Goal: Contribute content

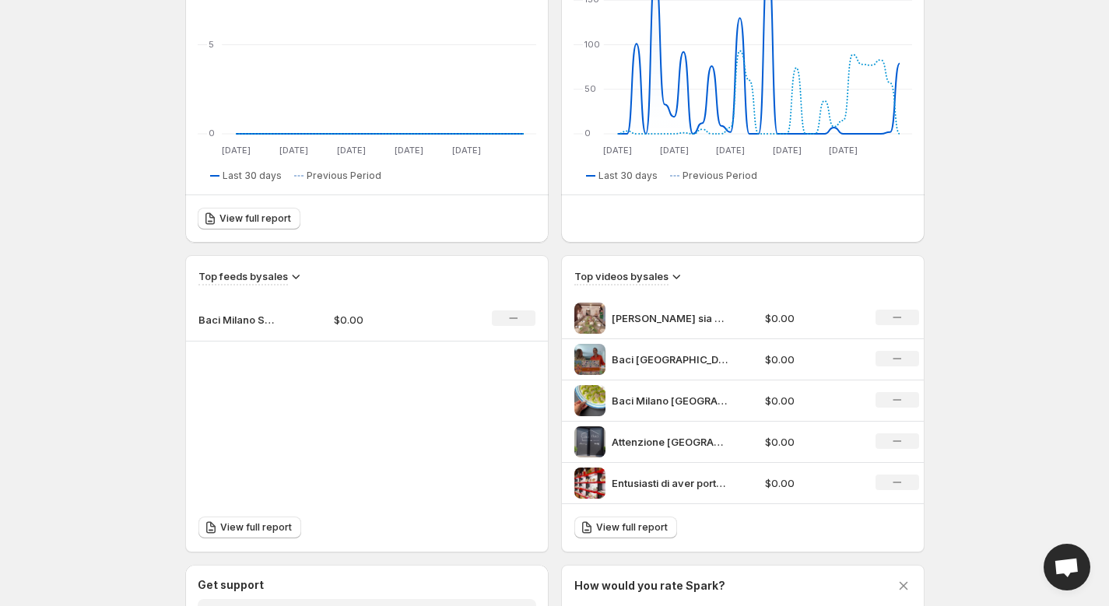
scroll to position [400, 0]
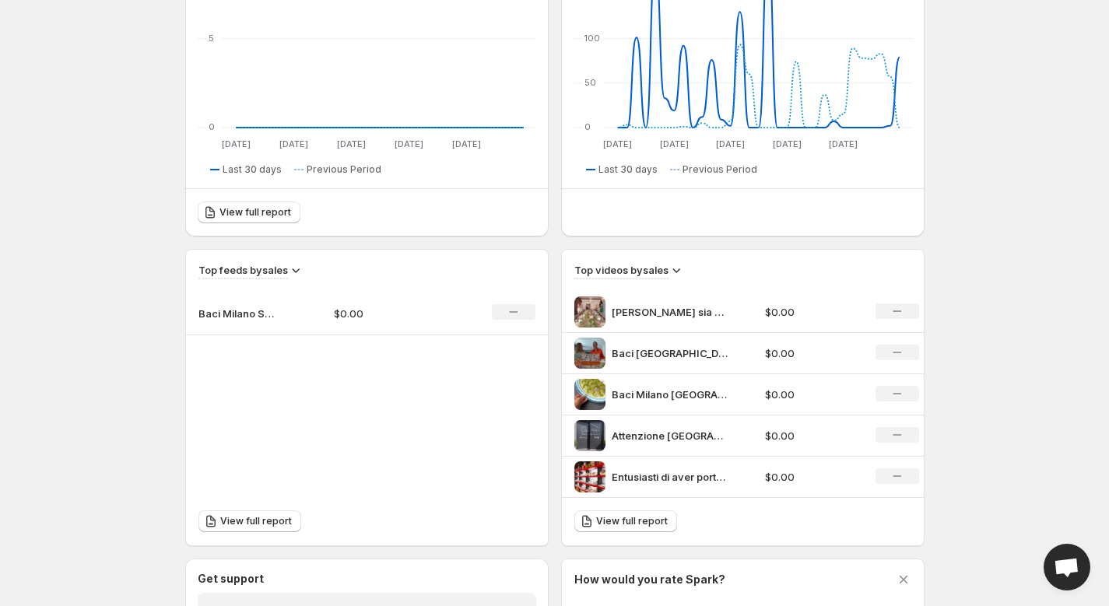
click at [310, 320] on td "Baci Milano Social Reels" at bounding box center [253, 314] width 135 height 44
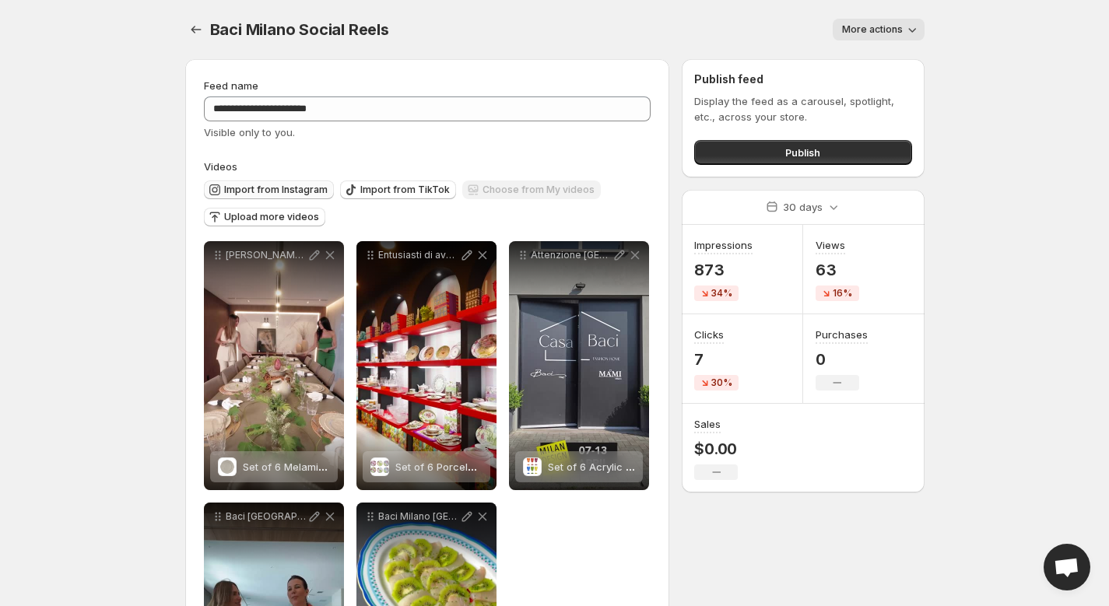
click at [297, 184] on span "Import from Instagram" at bounding box center [275, 190] width 103 height 12
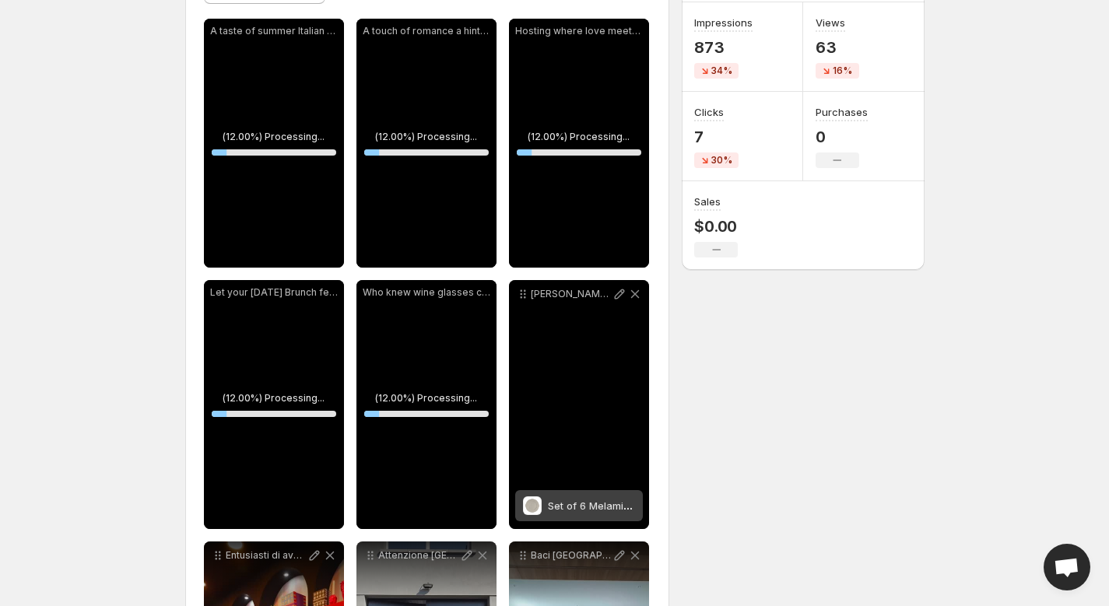
scroll to position [222, 0]
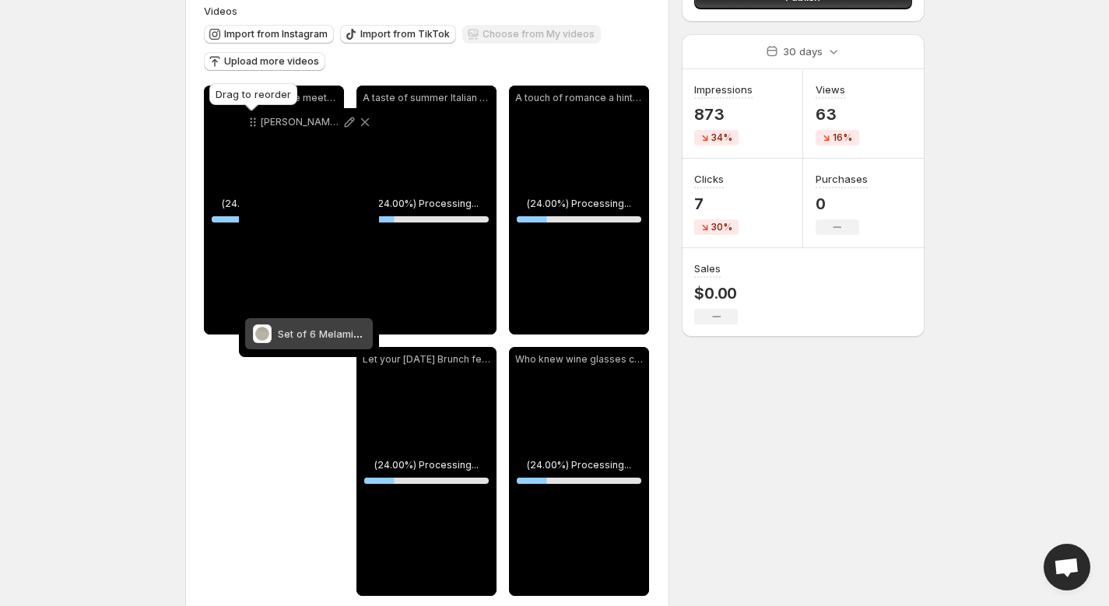
drag, startPoint x: 526, startPoint y: 293, endPoint x: 257, endPoint y: 92, distance: 336.2
click at [257, 114] on icon at bounding box center [253, 122] width 16 height 16
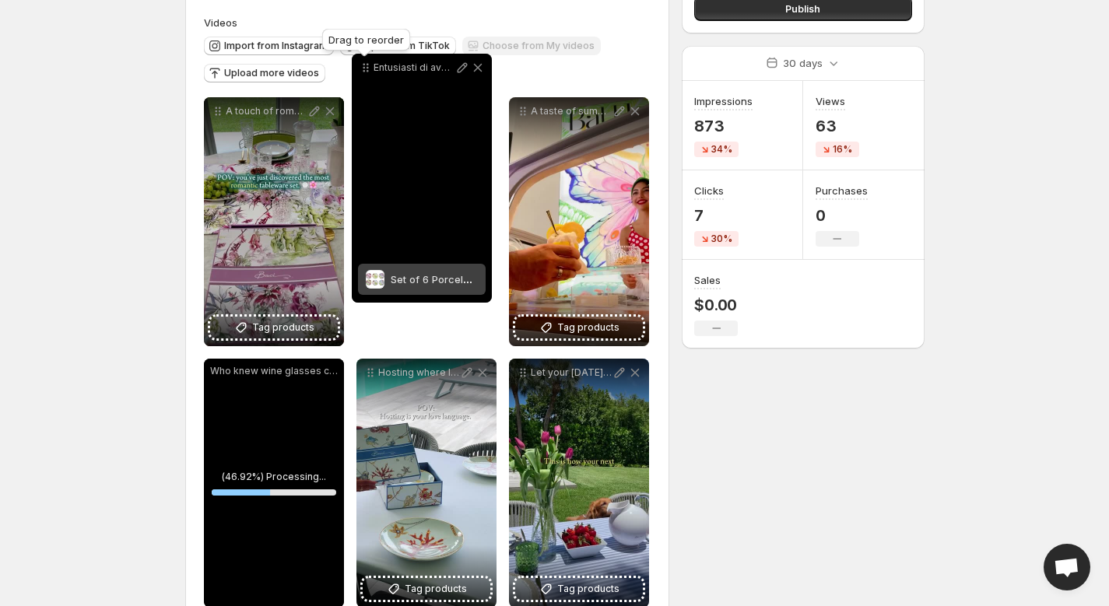
scroll to position [122, 0]
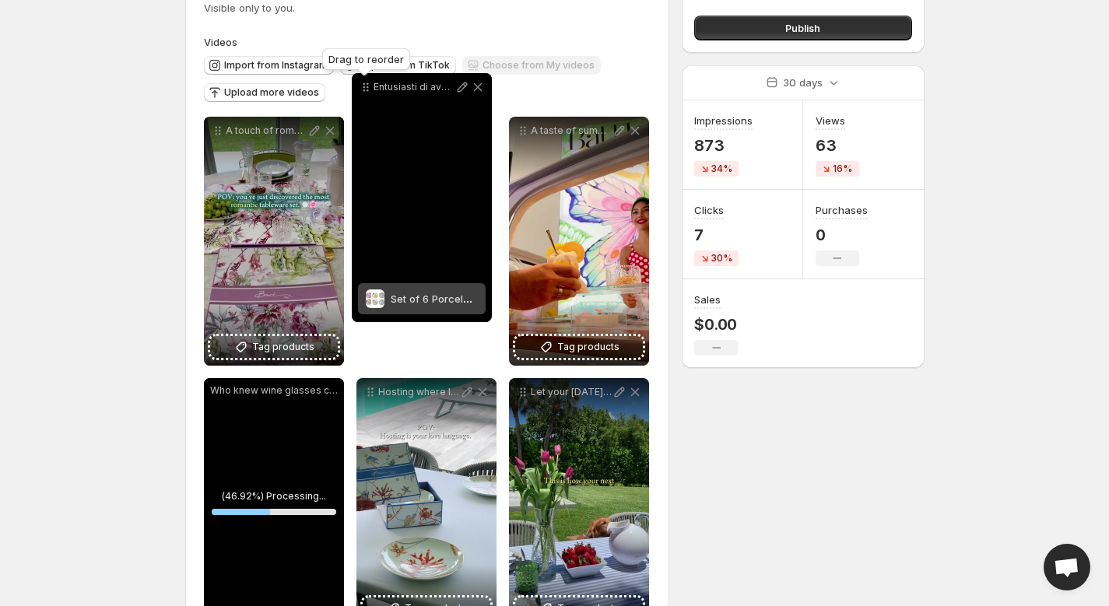
drag, startPoint x: 219, startPoint y: 328, endPoint x: 367, endPoint y: 67, distance: 299.6
click at [367, 79] on icon at bounding box center [366, 87] width 16 height 16
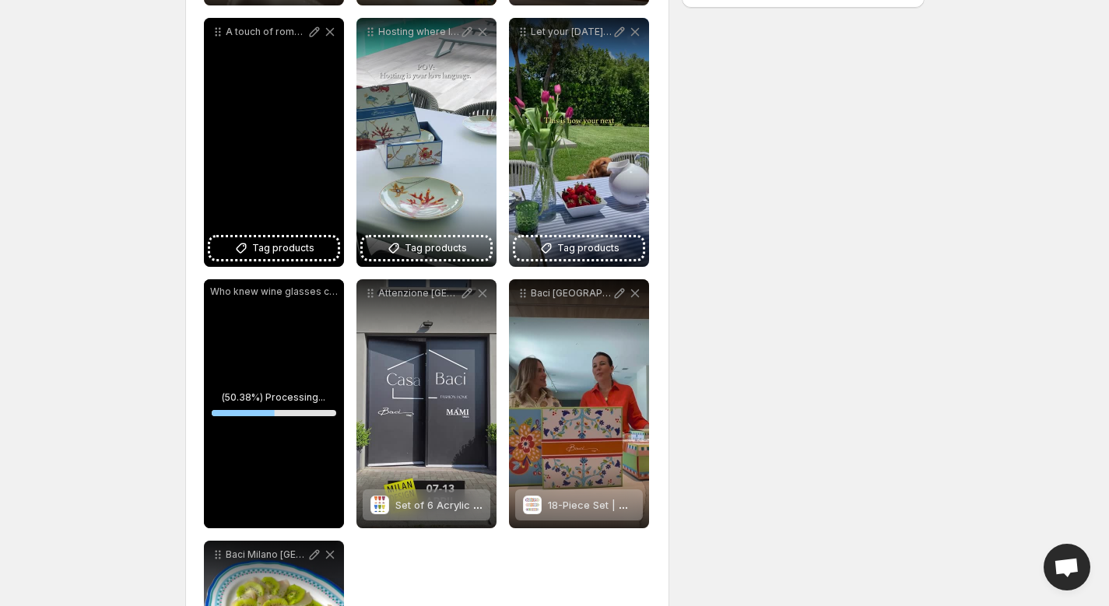
scroll to position [501, 0]
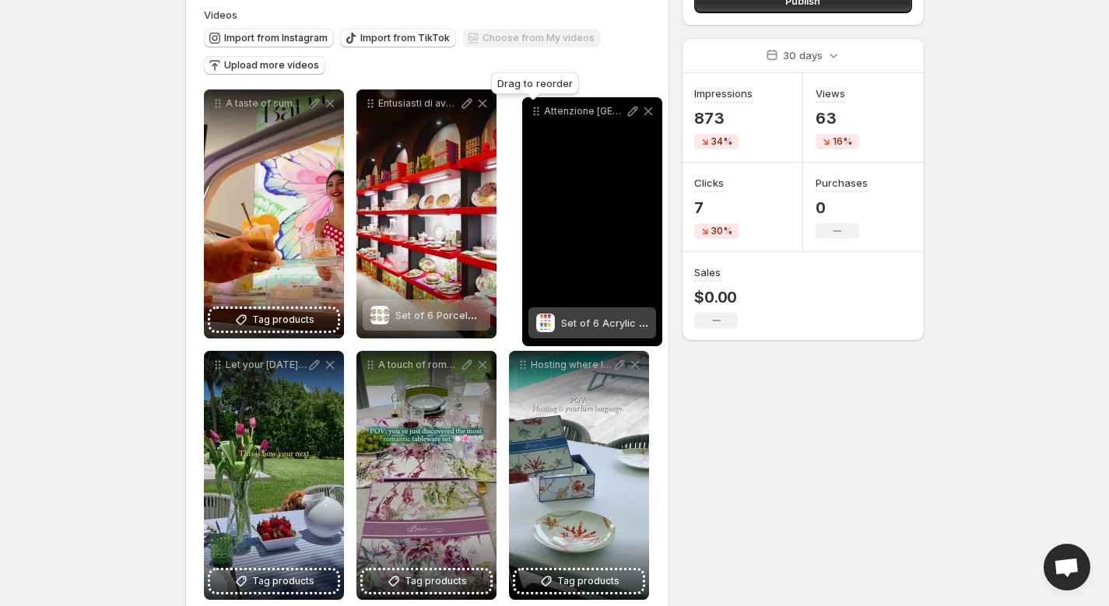
drag, startPoint x: 372, startPoint y: 375, endPoint x: 539, endPoint y: 103, distance: 318.9
click at [538, 107] on icon at bounding box center [538, 108] width 2 height 2
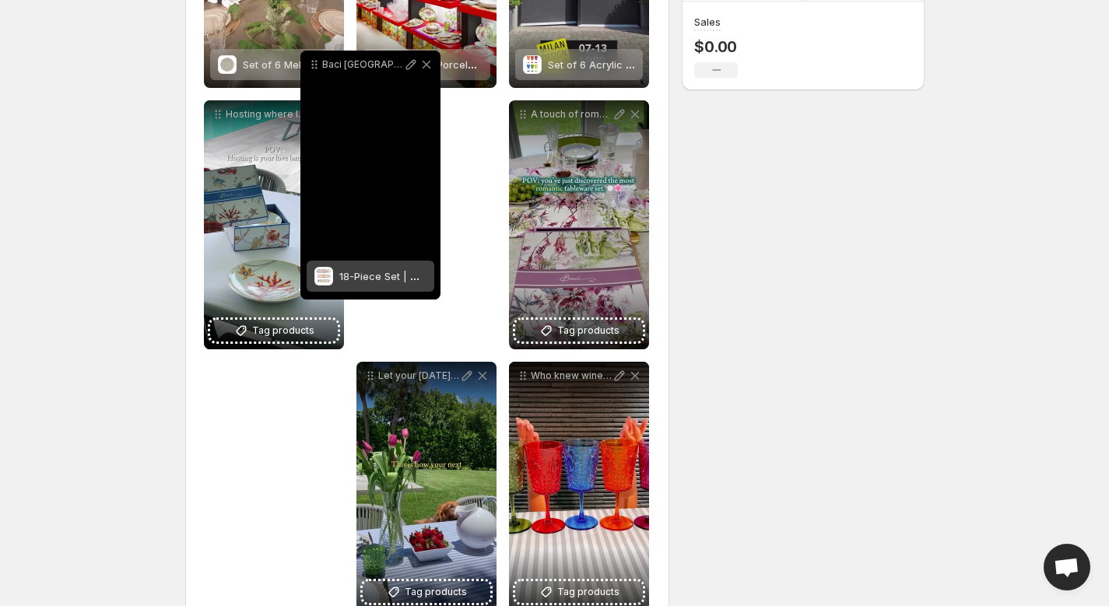
scroll to position [386, 0]
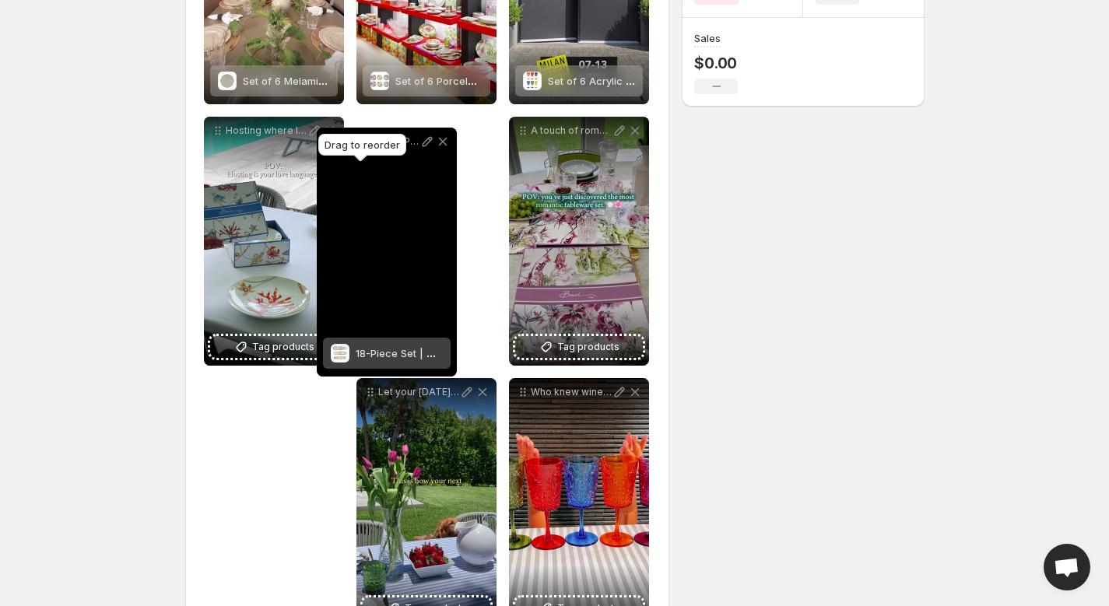
drag, startPoint x: 523, startPoint y: 275, endPoint x: 331, endPoint y: 138, distance: 235.9
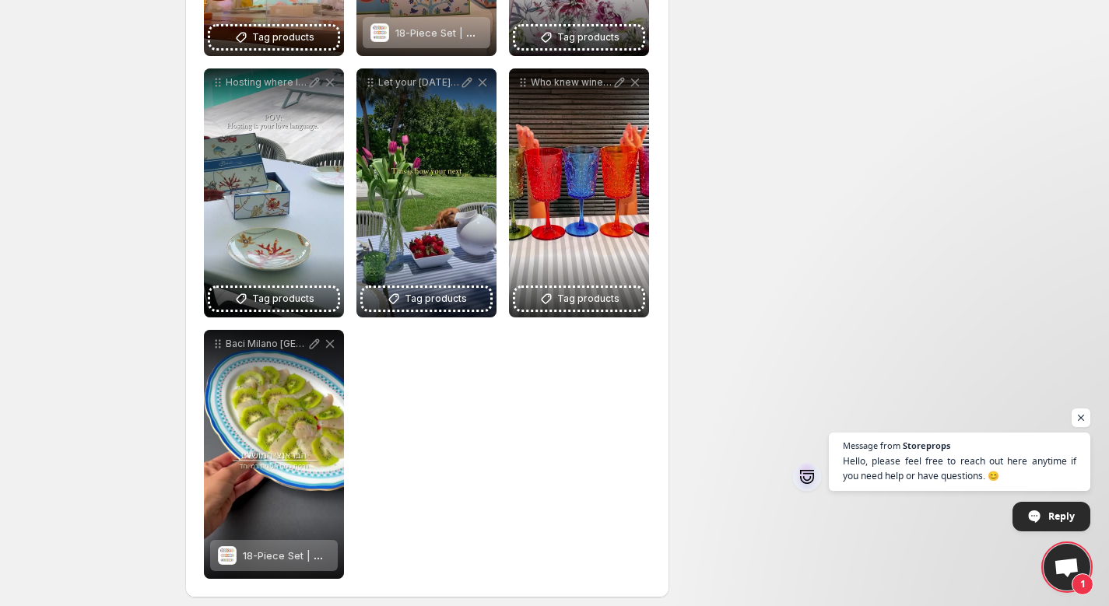
scroll to position [0, 0]
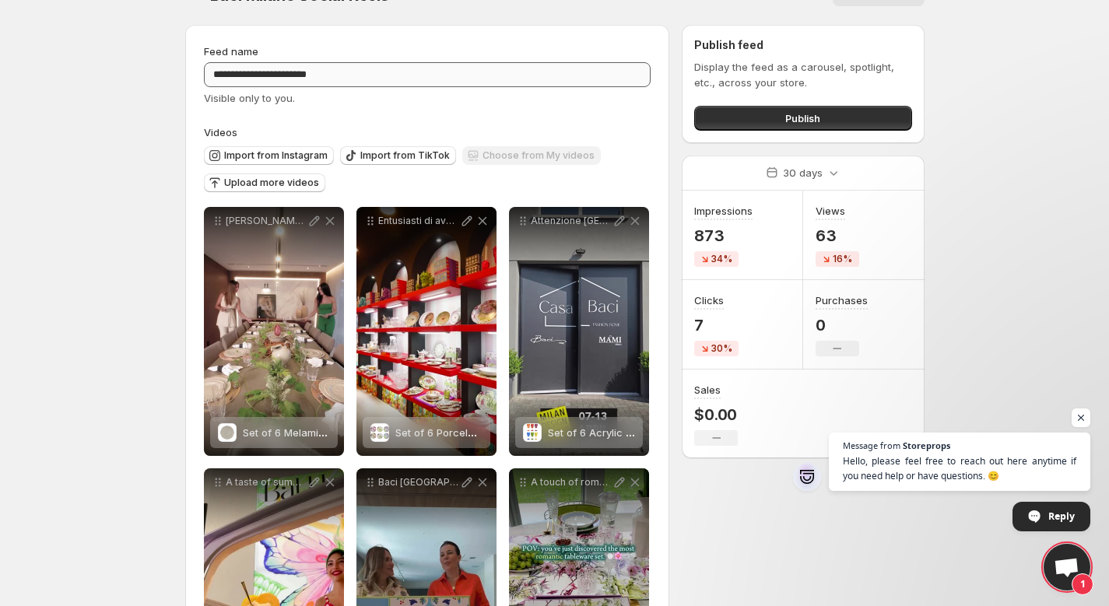
scroll to position [30, 0]
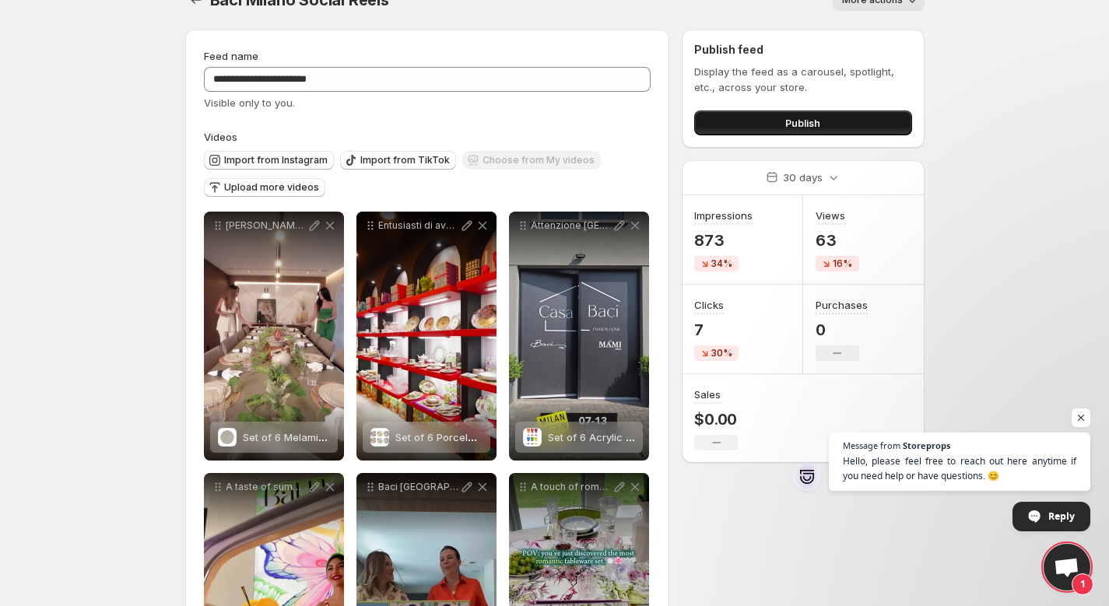
click at [782, 124] on button "Publish" at bounding box center [802, 122] width 217 height 25
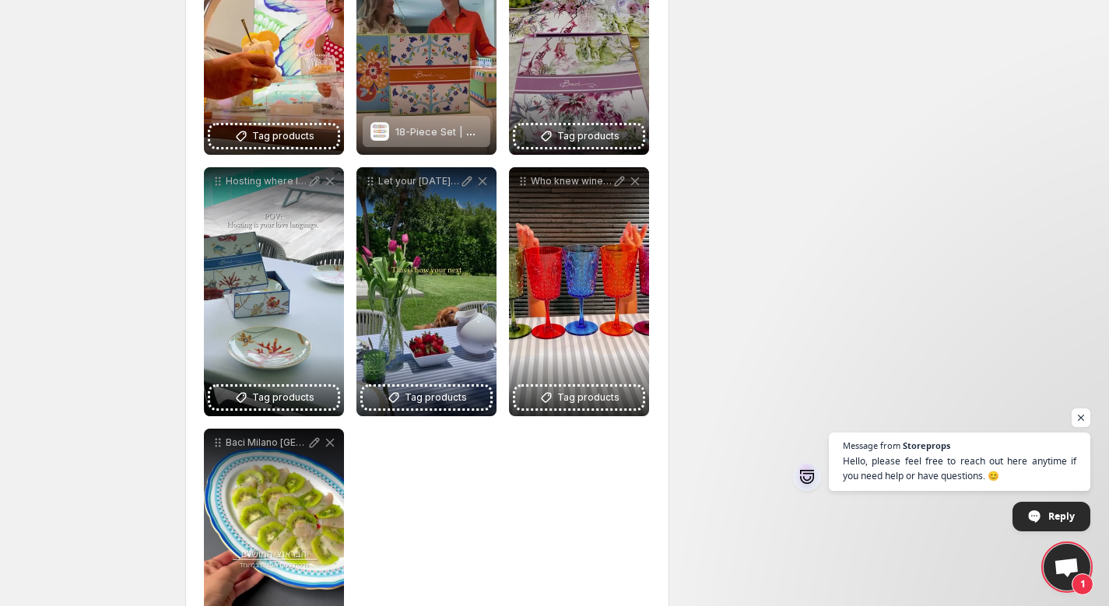
scroll to position [528, 0]
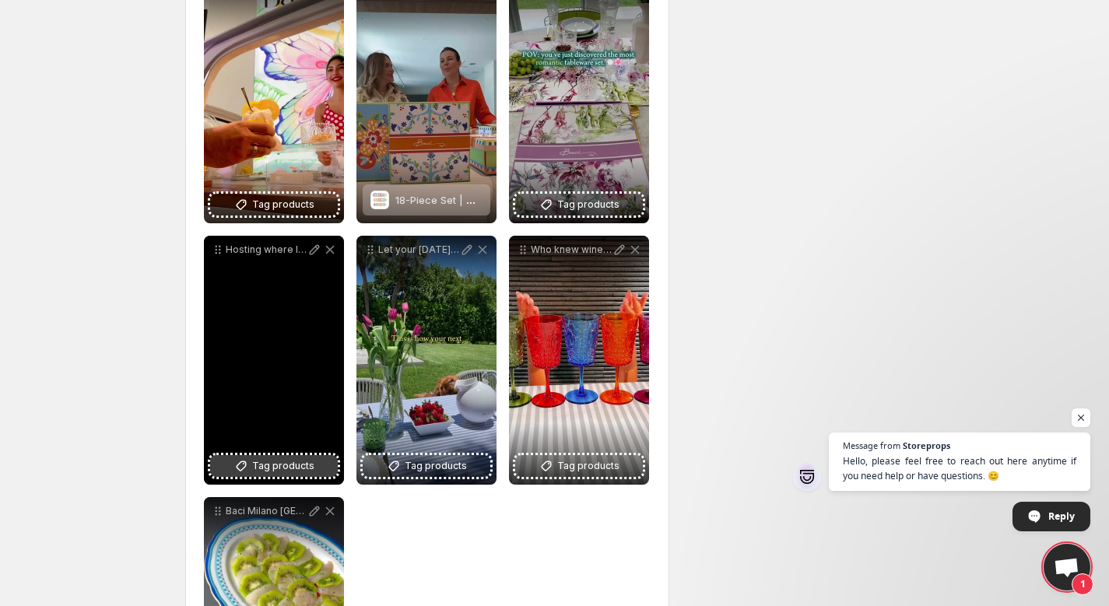
click at [265, 470] on span "Tag products" at bounding box center [283, 466] width 62 height 16
click at [257, 462] on span "18-Piece Set | Portofino Melamine" at bounding box center [325, 461] width 165 height 12
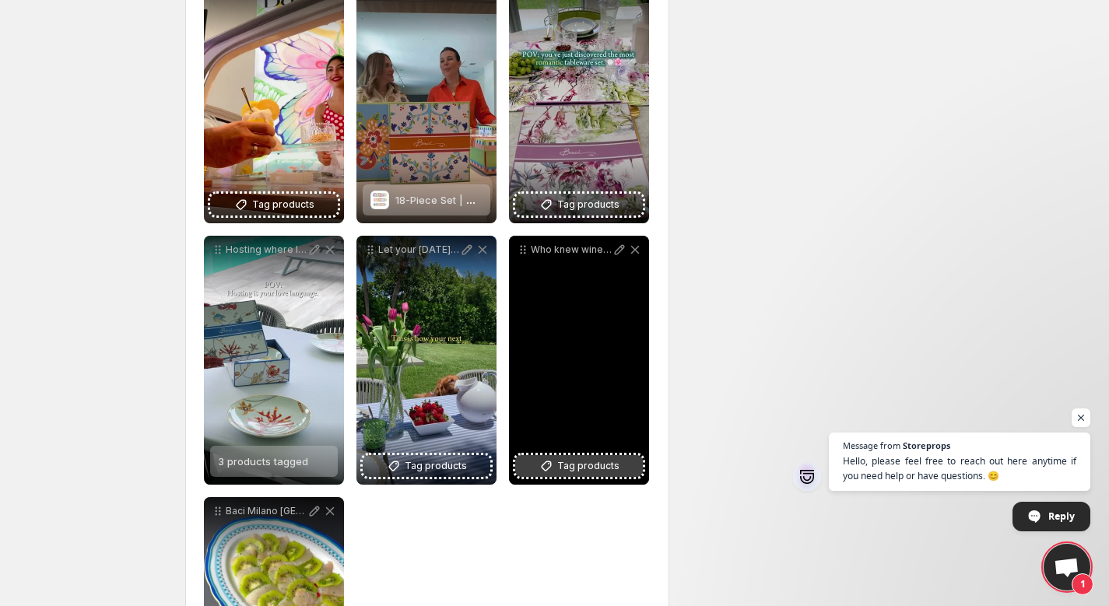
click at [554, 461] on icon at bounding box center [546, 466] width 16 height 16
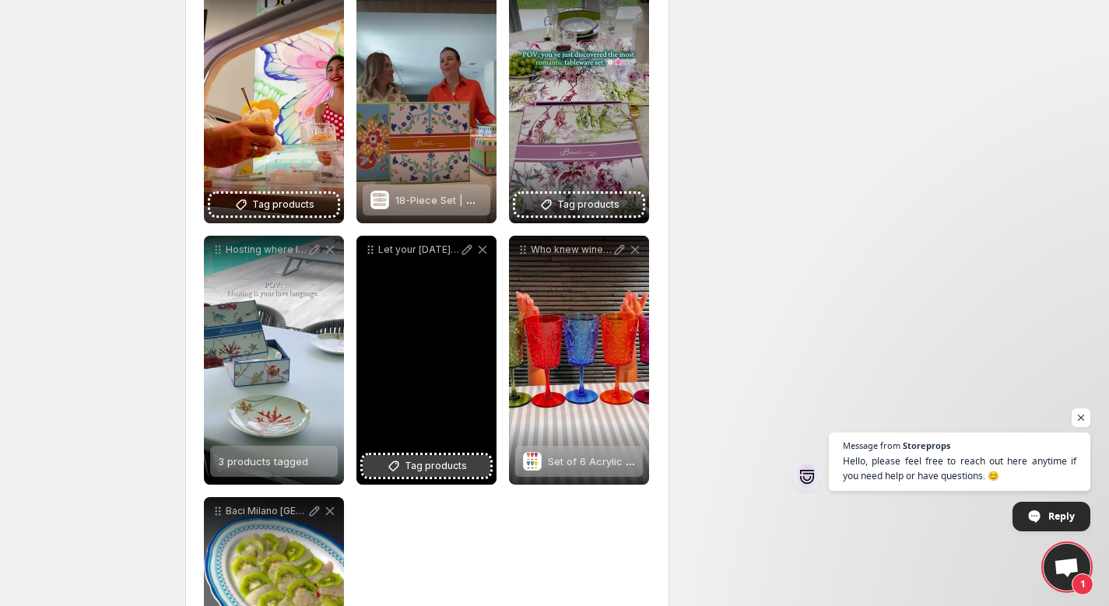
click at [424, 464] on span "Tag products" at bounding box center [436, 466] width 62 height 16
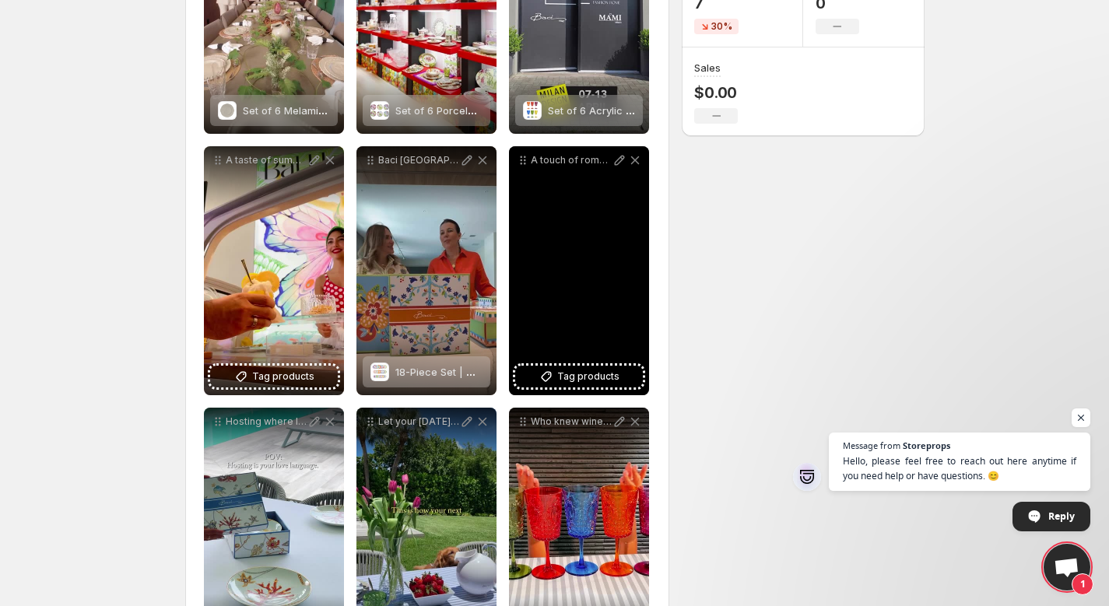
scroll to position [342, 0]
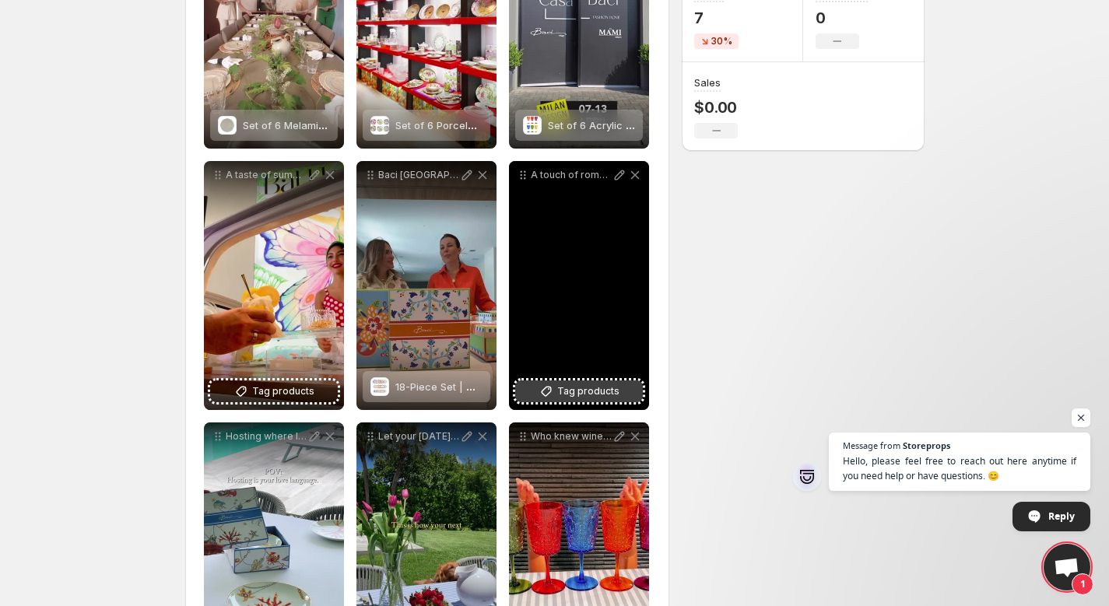
click at [588, 392] on span "Tag products" at bounding box center [588, 392] width 62 height 16
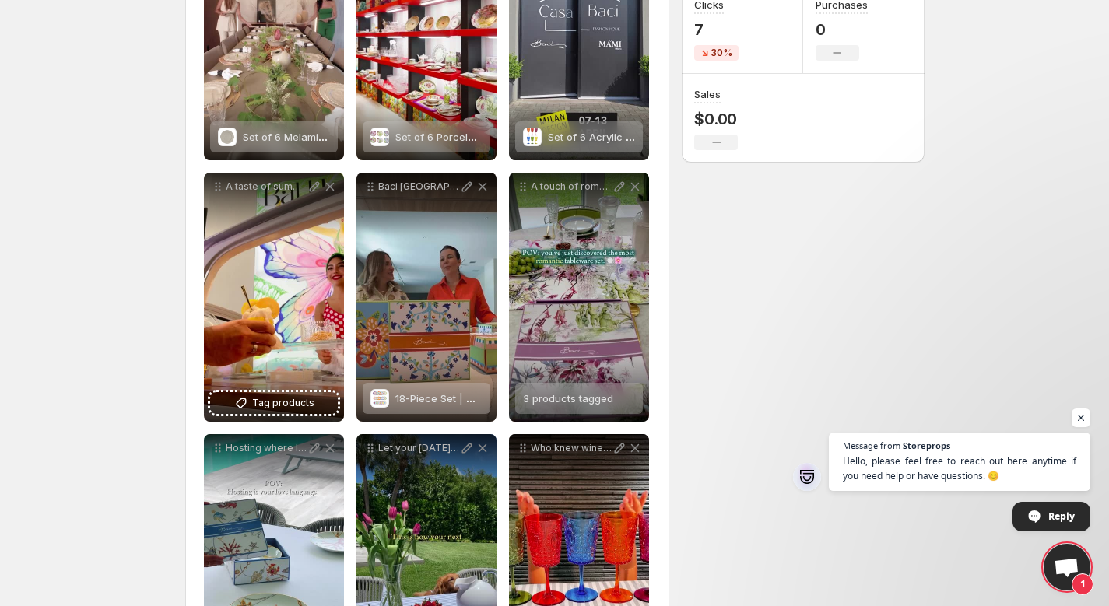
scroll to position [380, 0]
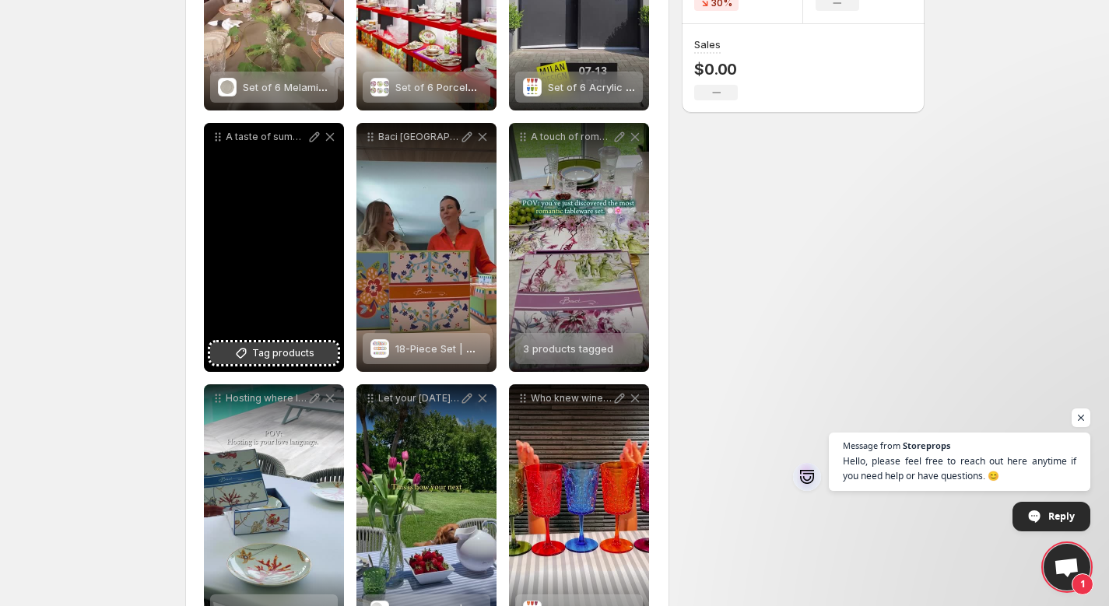
click at [277, 356] on span "Tag products" at bounding box center [283, 353] width 62 height 16
click at [267, 352] on span "White Bookends - Teste Matte" at bounding box center [317, 348] width 148 height 12
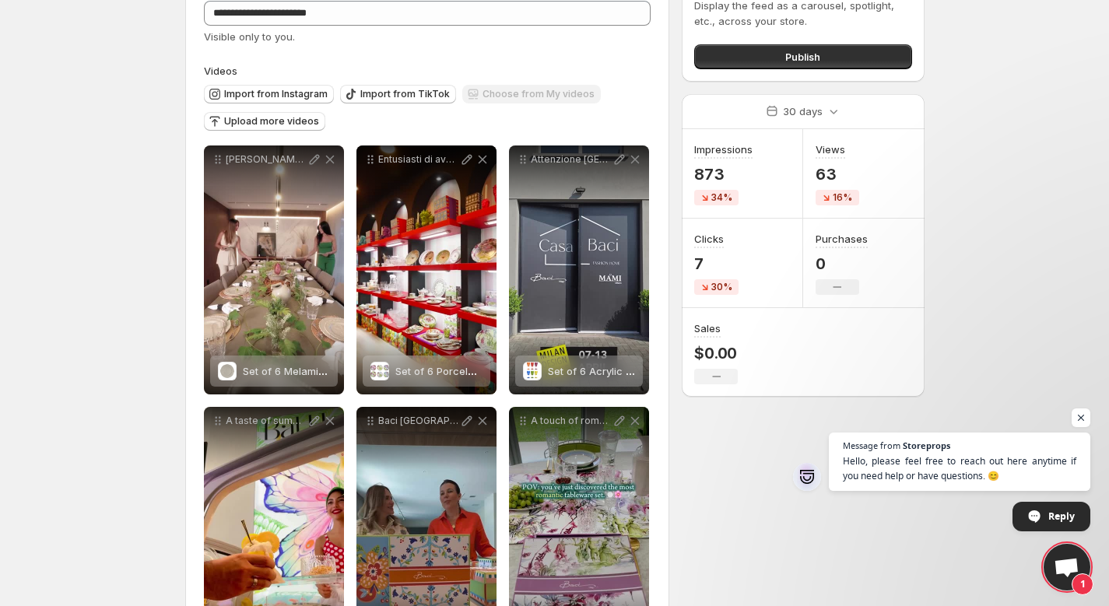
scroll to position [0, 0]
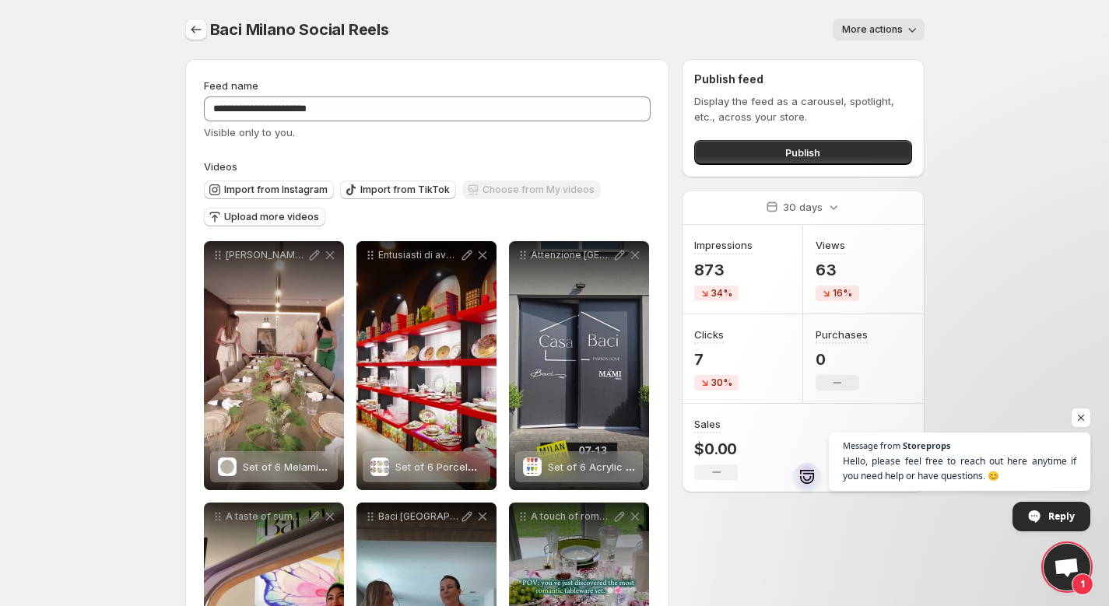
click at [198, 30] on icon "Settings" at bounding box center [196, 30] width 16 height 16
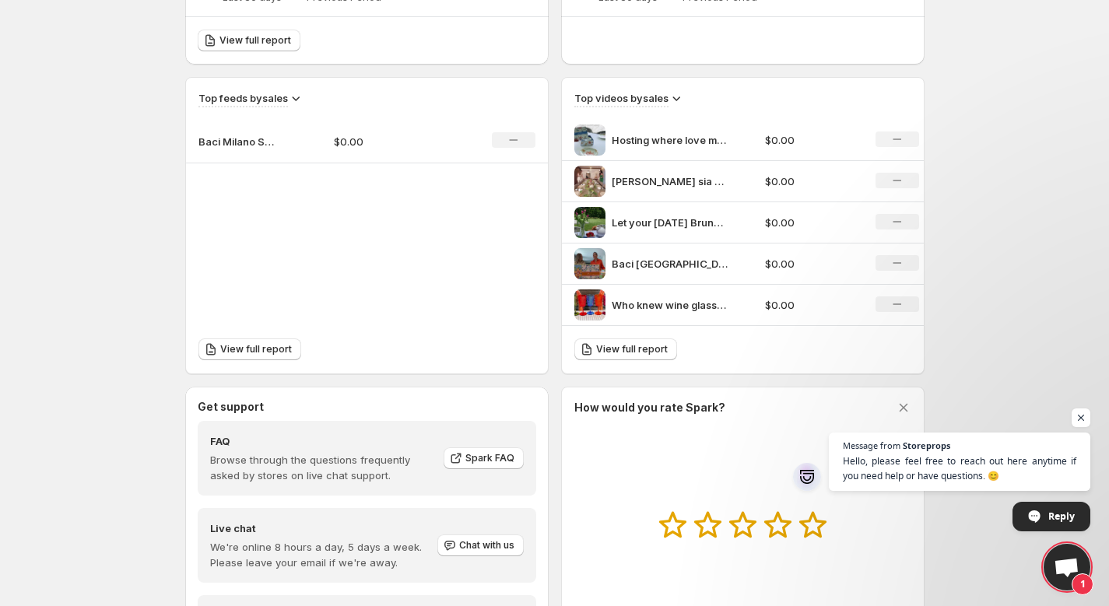
scroll to position [685, 0]
